Goal: Task Accomplishment & Management: Manage account settings

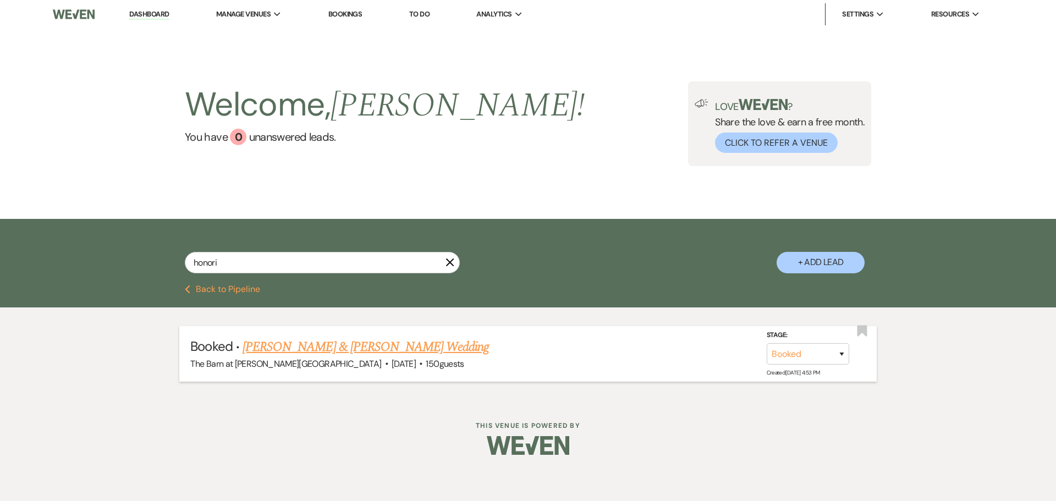
type input "honori"
click at [348, 349] on link "[PERSON_NAME] & [PERSON_NAME] Wedding" at bounding box center [365, 347] width 246 height 20
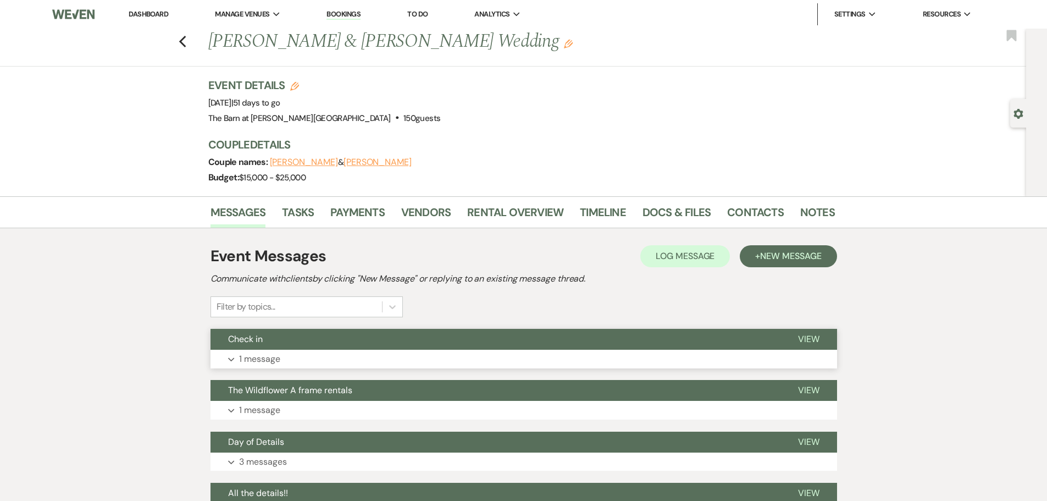
click at [357, 351] on button "Expand 1 message" at bounding box center [524, 359] width 627 height 19
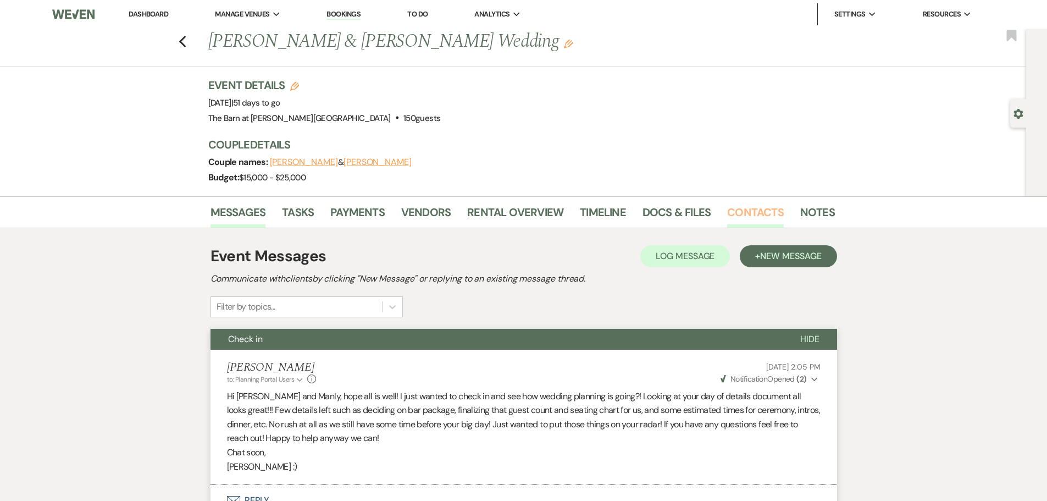
click at [759, 214] on link "Contacts" at bounding box center [755, 215] width 57 height 24
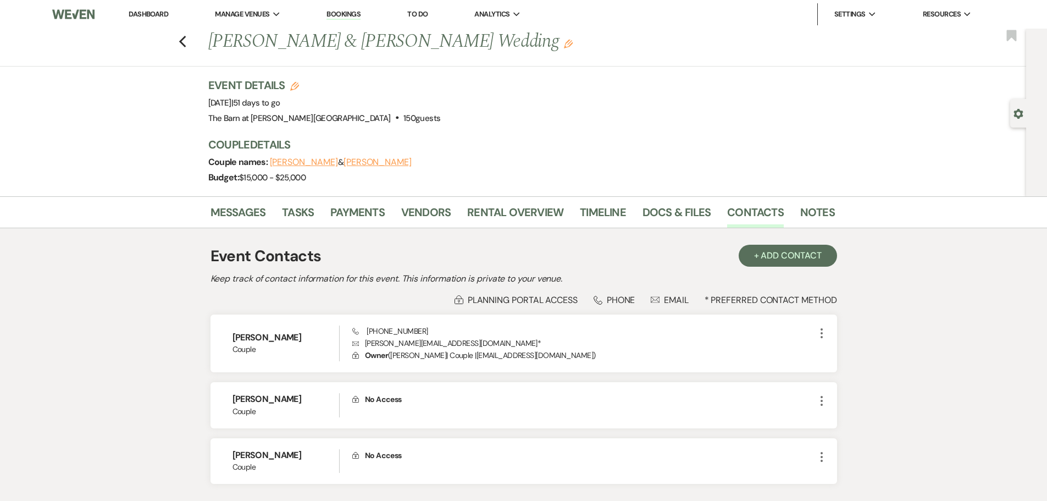
click at [146, 9] on li "Dashboard" at bounding box center [148, 14] width 51 height 22
click at [145, 12] on link "Dashboard" at bounding box center [149, 13] width 40 height 9
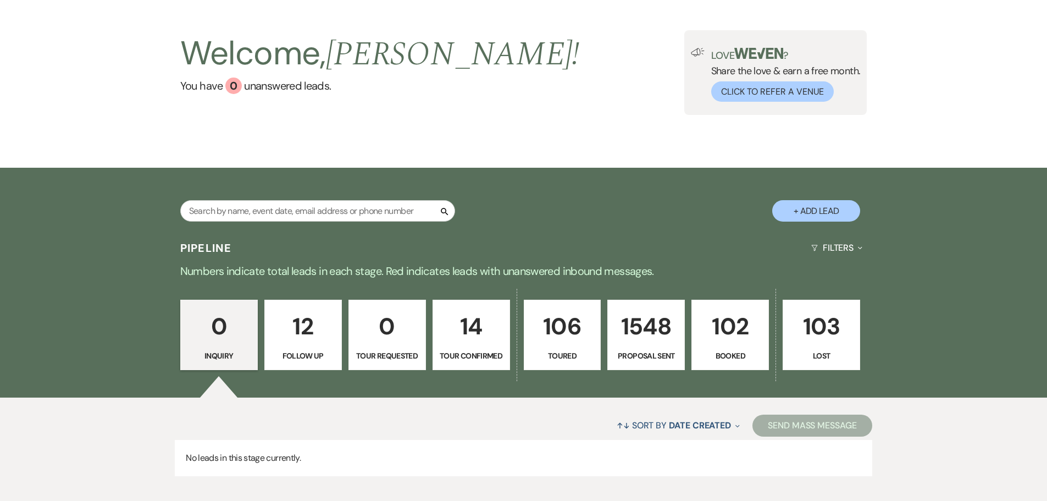
scroll to position [109, 0]
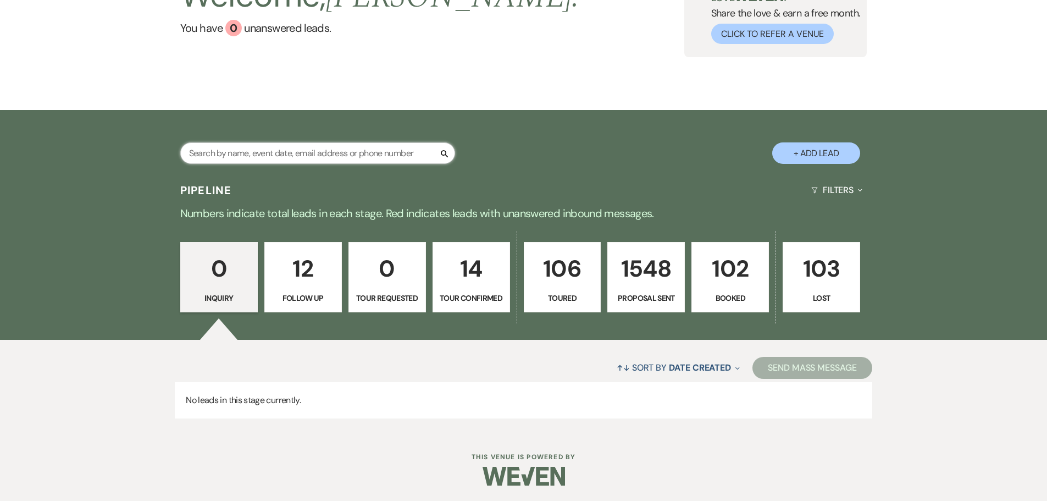
click at [265, 156] on input "text" at bounding box center [317, 152] width 275 height 21
type input "[PERSON_NAME]"
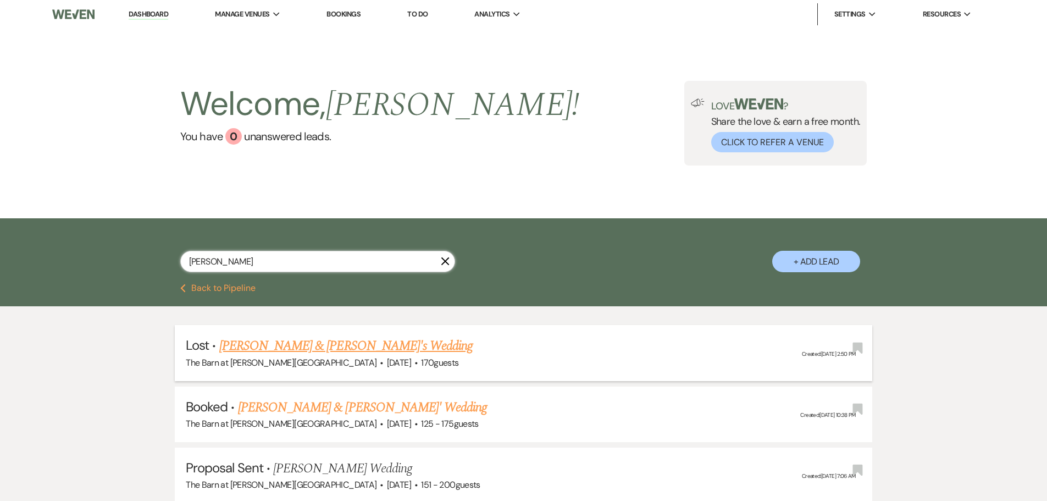
select select "8"
select select "6"
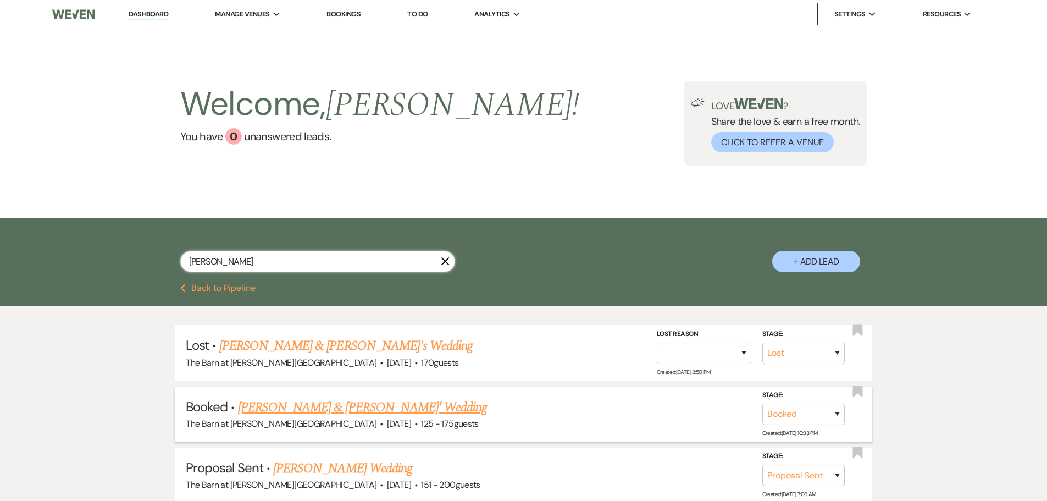
type input "[PERSON_NAME]"
click at [322, 410] on link "[PERSON_NAME] & [PERSON_NAME]' Wedding" at bounding box center [363, 408] width 250 height 20
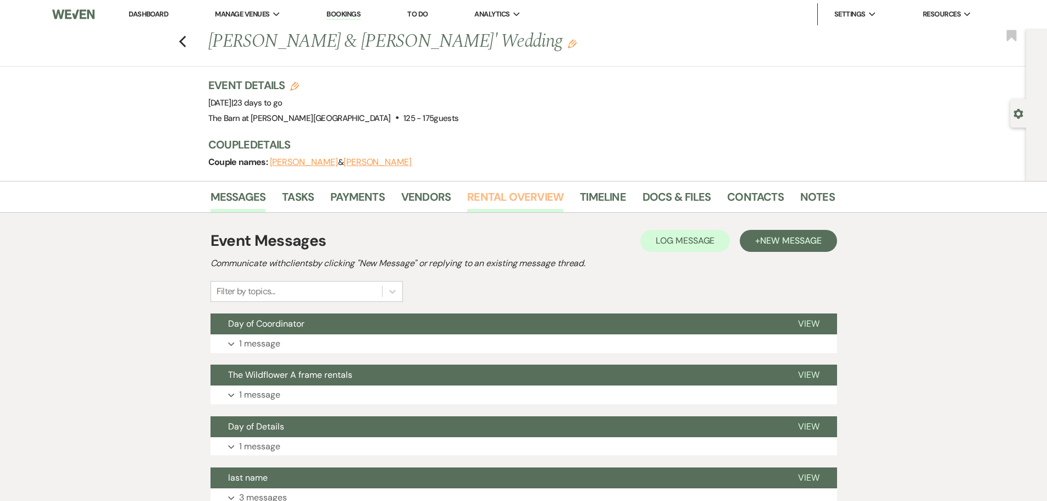
click at [497, 202] on link "Rental Overview" at bounding box center [515, 200] width 96 height 24
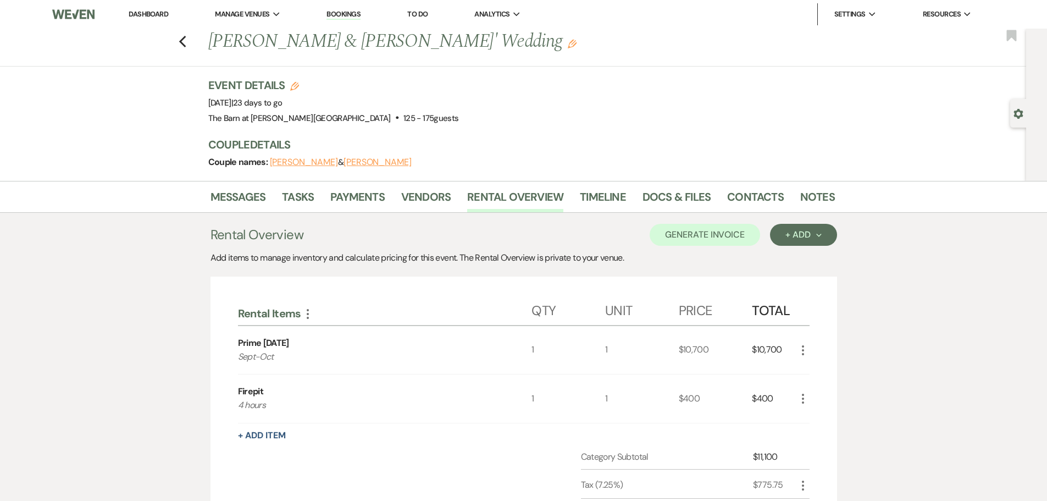
click at [147, 12] on link "Dashboard" at bounding box center [149, 13] width 40 height 9
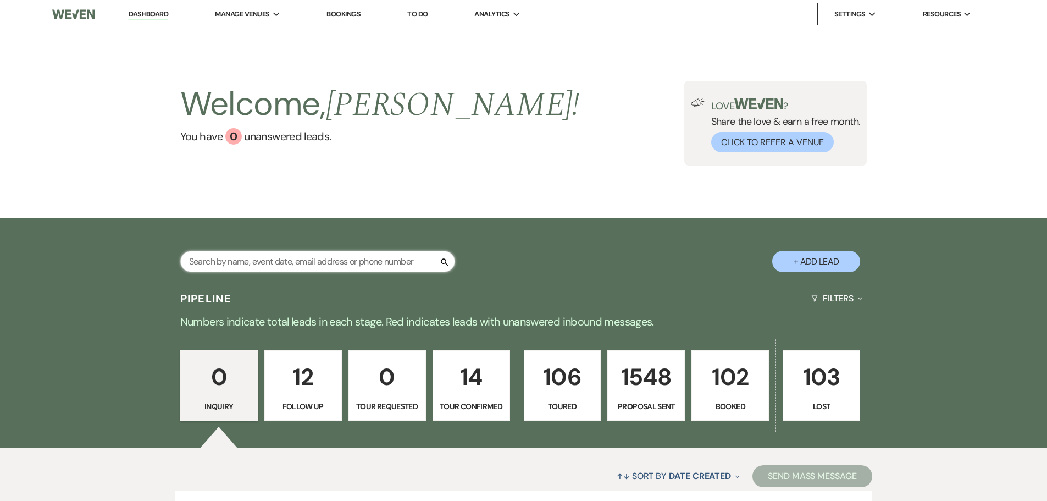
click at [285, 266] on input "text" at bounding box center [317, 261] width 275 height 21
type input "[PERSON_NAME]"
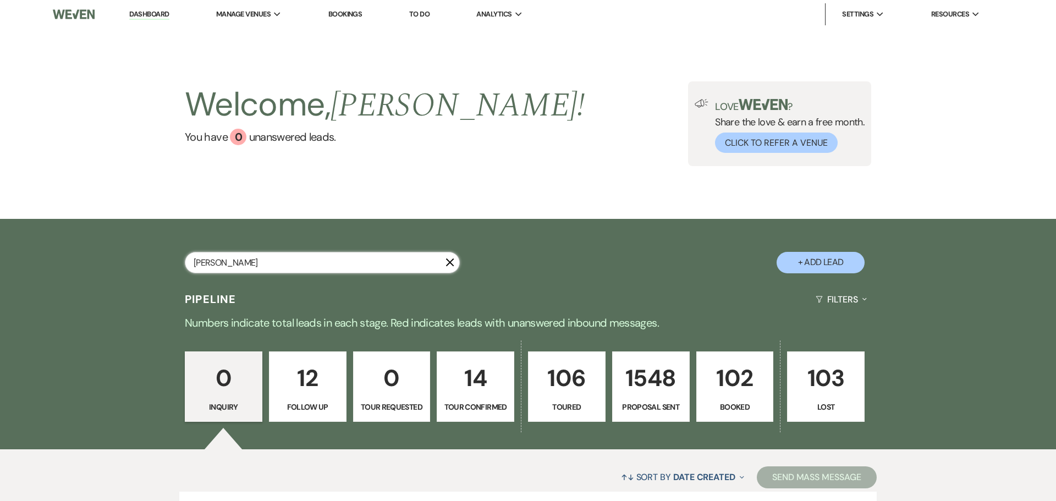
select select "6"
select select "5"
select select "6"
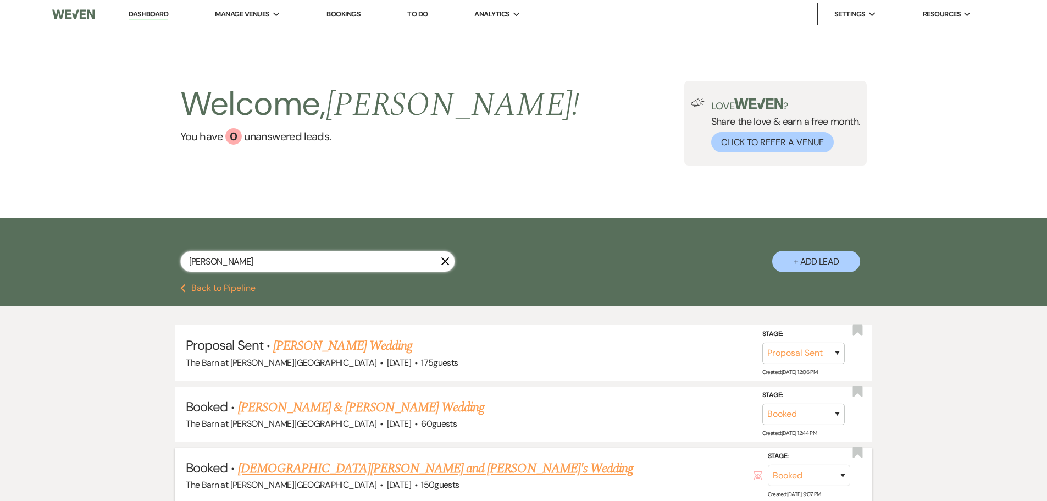
type input "[PERSON_NAME]"
click at [296, 474] on link "[DEMOGRAPHIC_DATA][PERSON_NAME] and [PERSON_NAME]'s Wedding" at bounding box center [435, 469] width 395 height 20
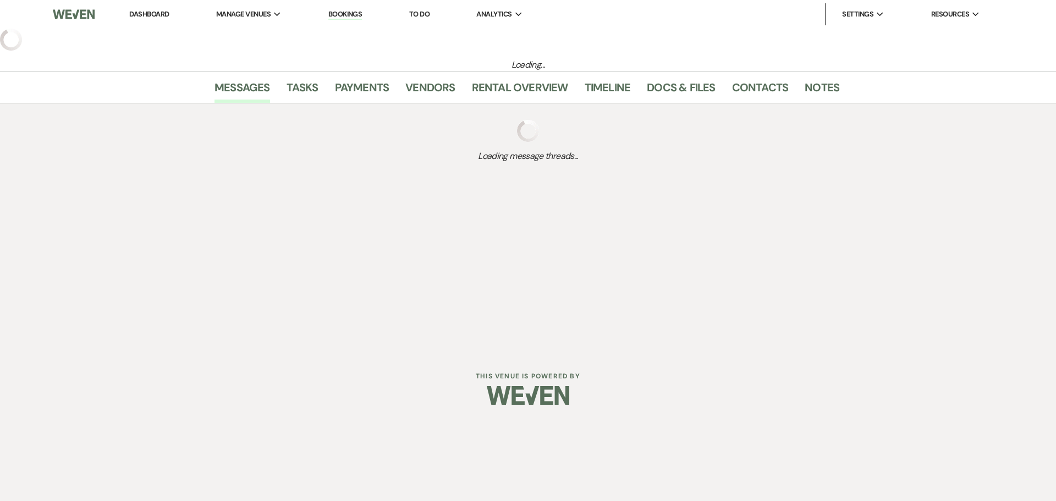
select select "3"
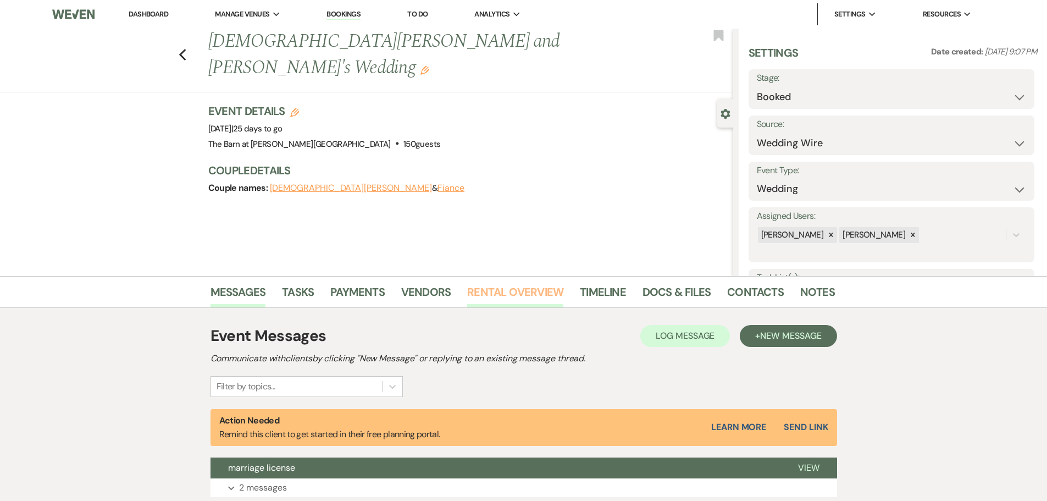
click at [495, 292] on link "Rental Overview" at bounding box center [515, 295] width 96 height 24
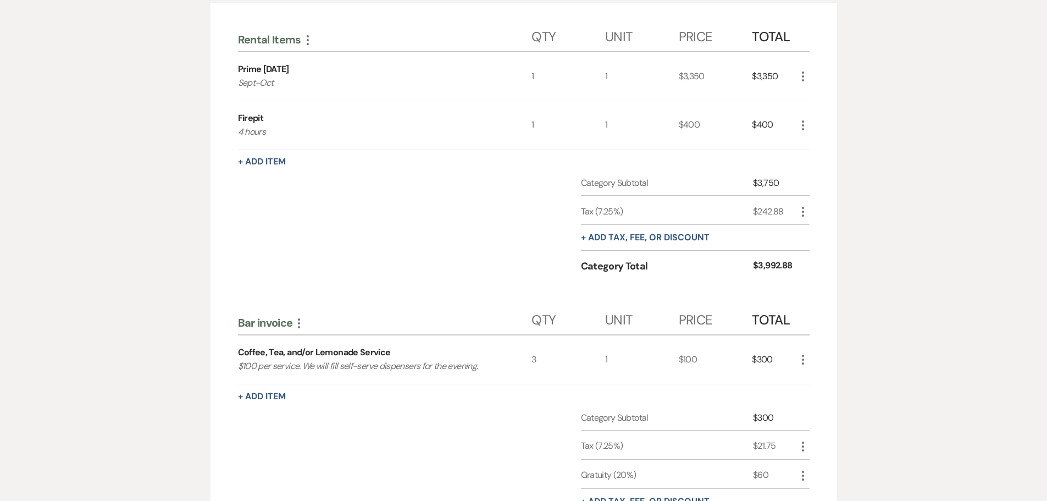
scroll to position [385, 0]
